Goal: Information Seeking & Learning: Understand process/instructions

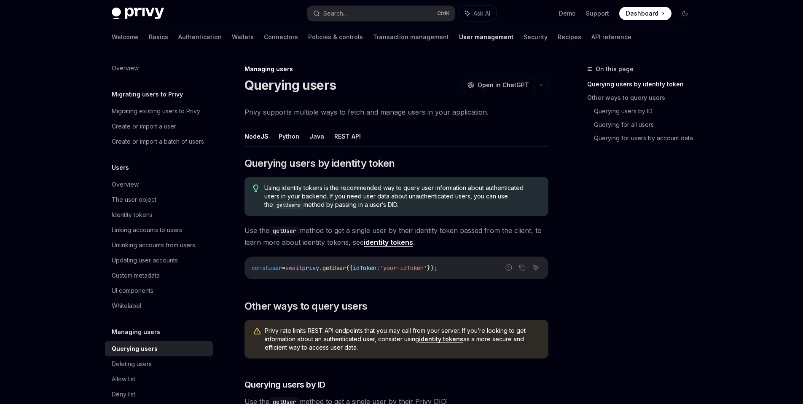
click at [344, 136] on button "REST API" at bounding box center [347, 136] width 27 height 20
type textarea "*"
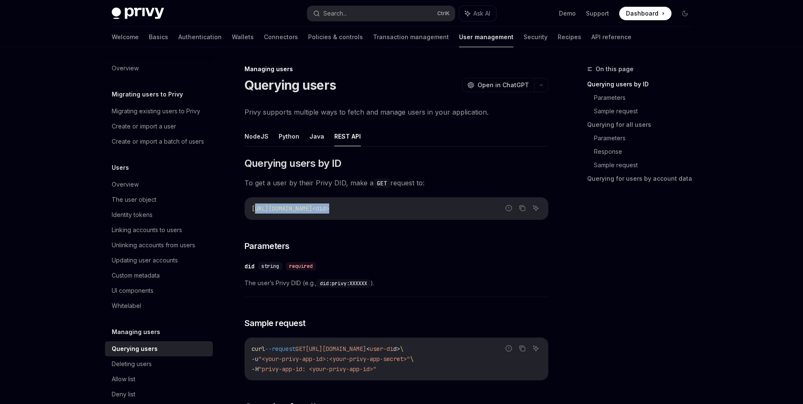
drag, startPoint x: 401, startPoint y: 210, endPoint x: 256, endPoint y: 211, distance: 144.5
click at [256, 211] on code "[URL][DOMAIN_NAME] <did>" at bounding box center [396, 209] width 289 height 10
drag, startPoint x: 277, startPoint y: 185, endPoint x: 347, endPoint y: 183, distance: 70.0
click at [347, 183] on span "To get a user by their Privy DID, make a GET request to:" at bounding box center [396, 183] width 304 height 12
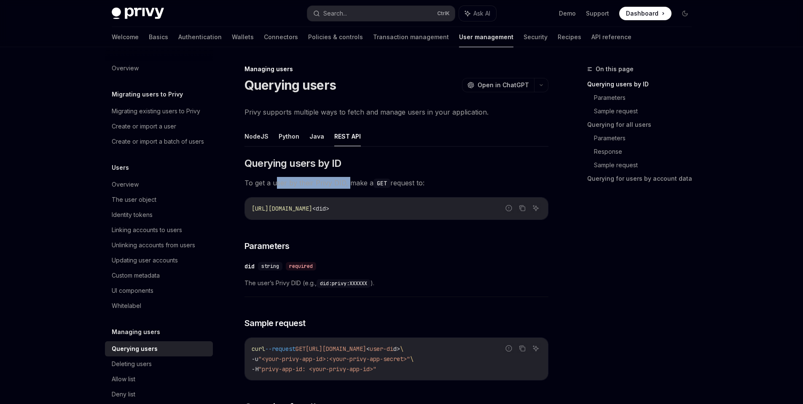
drag, startPoint x: 434, startPoint y: 181, endPoint x: 312, endPoint y: 185, distance: 122.2
click at [312, 185] on span "To get a user by their Privy DID, make a GET request to:" at bounding box center [396, 183] width 304 height 12
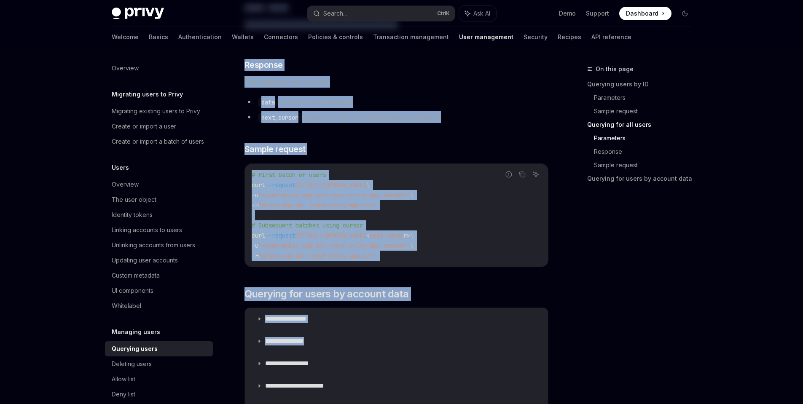
scroll to position [556, 0]
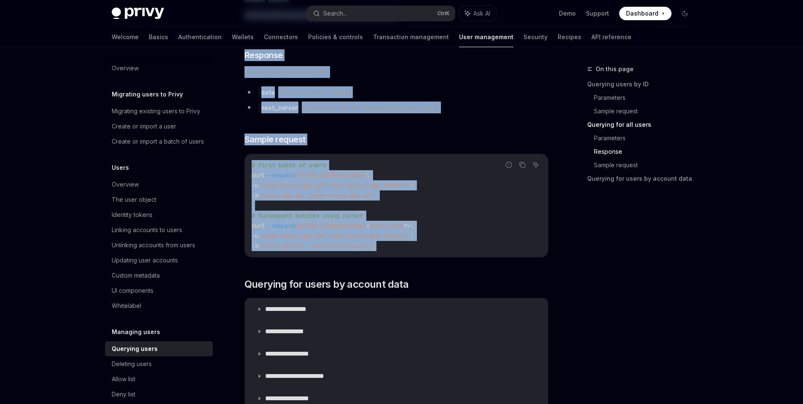
drag, startPoint x: 246, startPoint y: 85, endPoint x: 484, endPoint y: 255, distance: 292.2
click at [484, 255] on div "Managing users Querying users OpenAI Open in ChatGPT OpenAI Open in ChatGPT Pri…" at bounding box center [317, 91] width 465 height 1166
copy div "Loremips dolor SitaME Cons ad ElitSED DoeiUS Temp in UtlaBOR Etdol magnaali eni…"
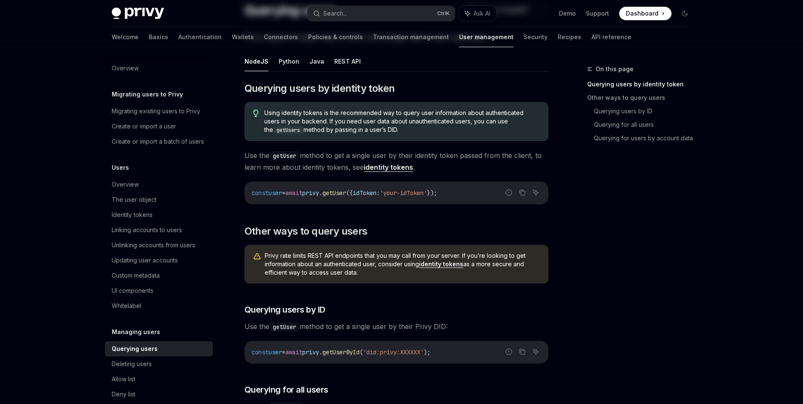
scroll to position [202, 0]
